Goal: Navigation & Orientation: Find specific page/section

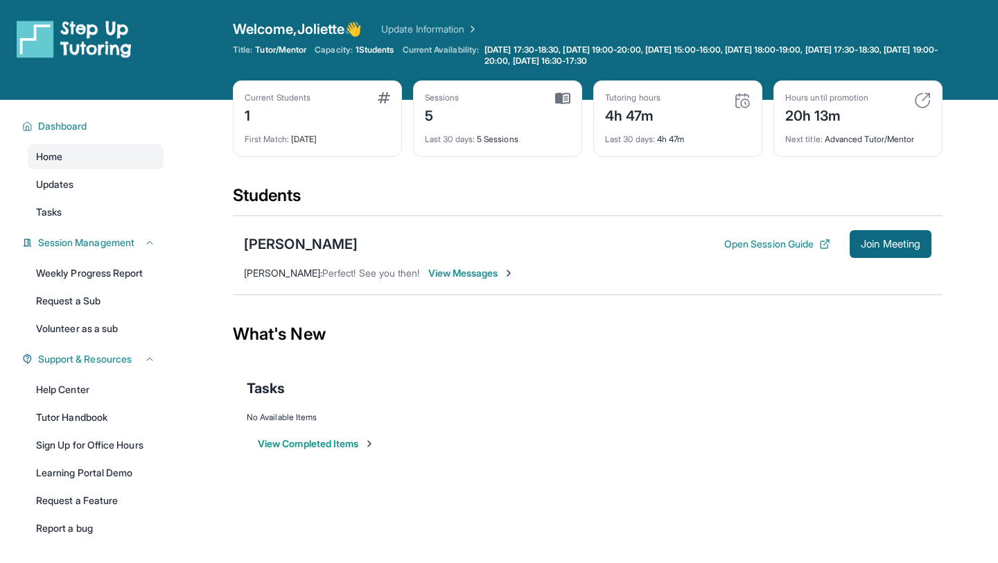
click at [442, 272] on span "View Messages" at bounding box center [471, 273] width 87 height 14
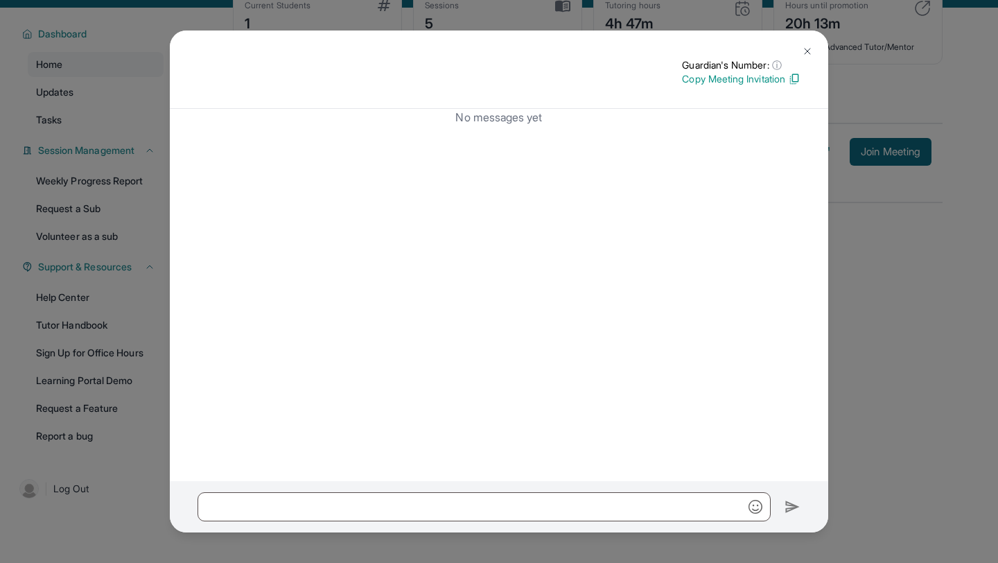
scroll to position [100, 0]
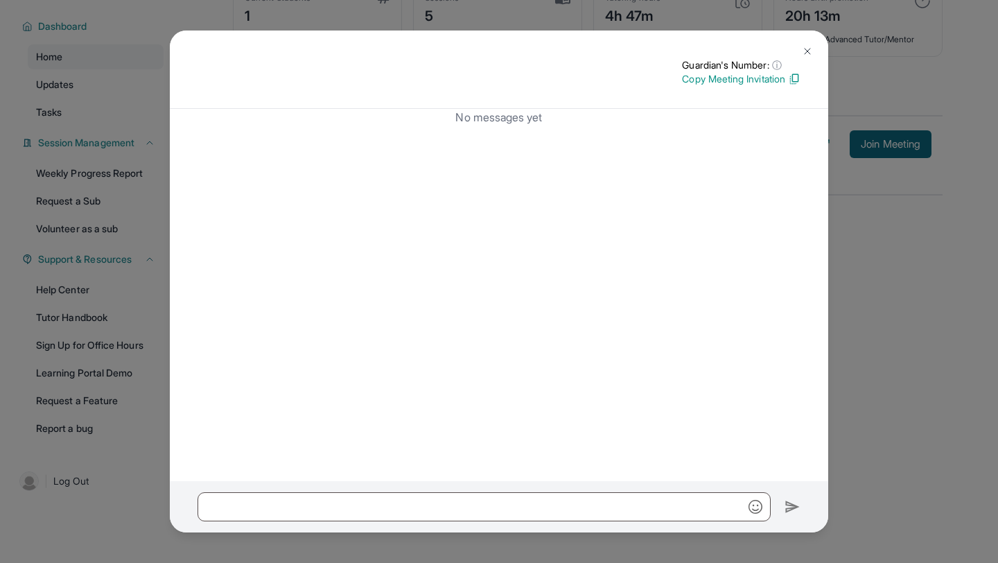
click at [500, 42] on button at bounding box center [808, 51] width 28 height 28
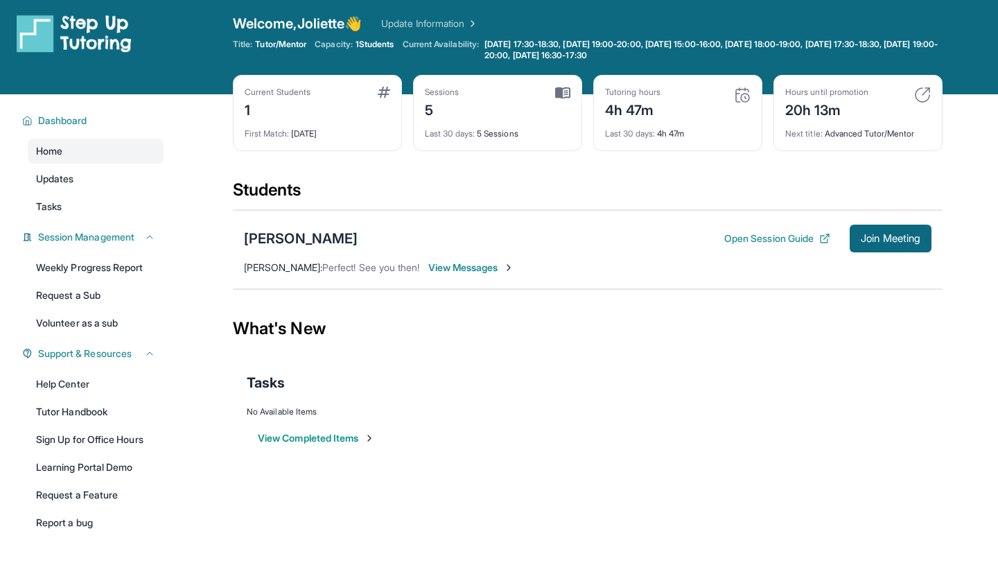
scroll to position [0, 0]
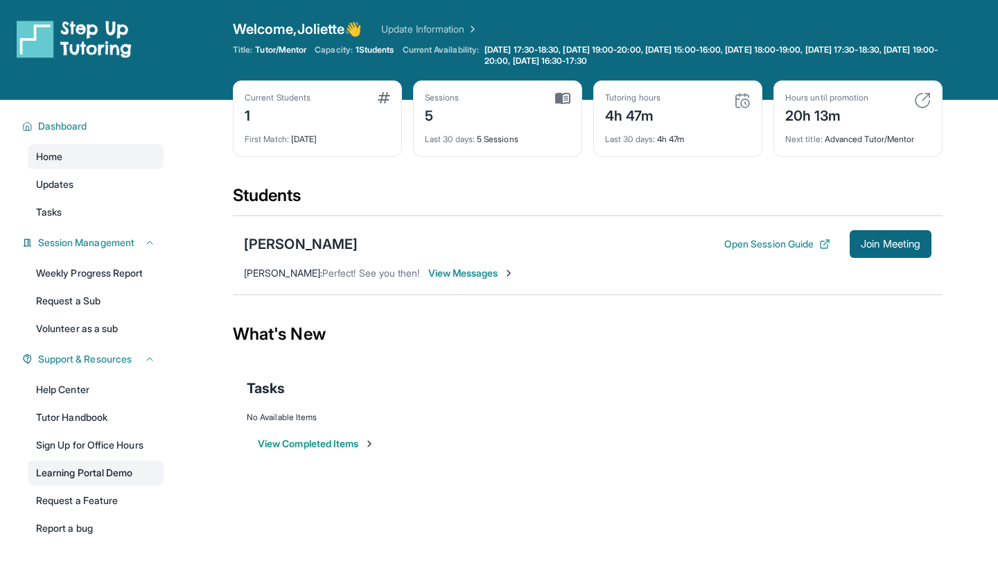
click at [66, 475] on link "Learning Portal Demo" at bounding box center [96, 472] width 136 height 25
click at [88, 449] on link "Sign Up for Office Hours" at bounding box center [96, 445] width 136 height 25
click at [78, 415] on link "Tutor Handbook" at bounding box center [96, 417] width 136 height 25
click at [443, 29] on link "Update Information" at bounding box center [429, 29] width 97 height 14
click at [100, 329] on link "Volunteer as a sub" at bounding box center [96, 328] width 136 height 25
